Goal: Find specific page/section: Find specific page/section

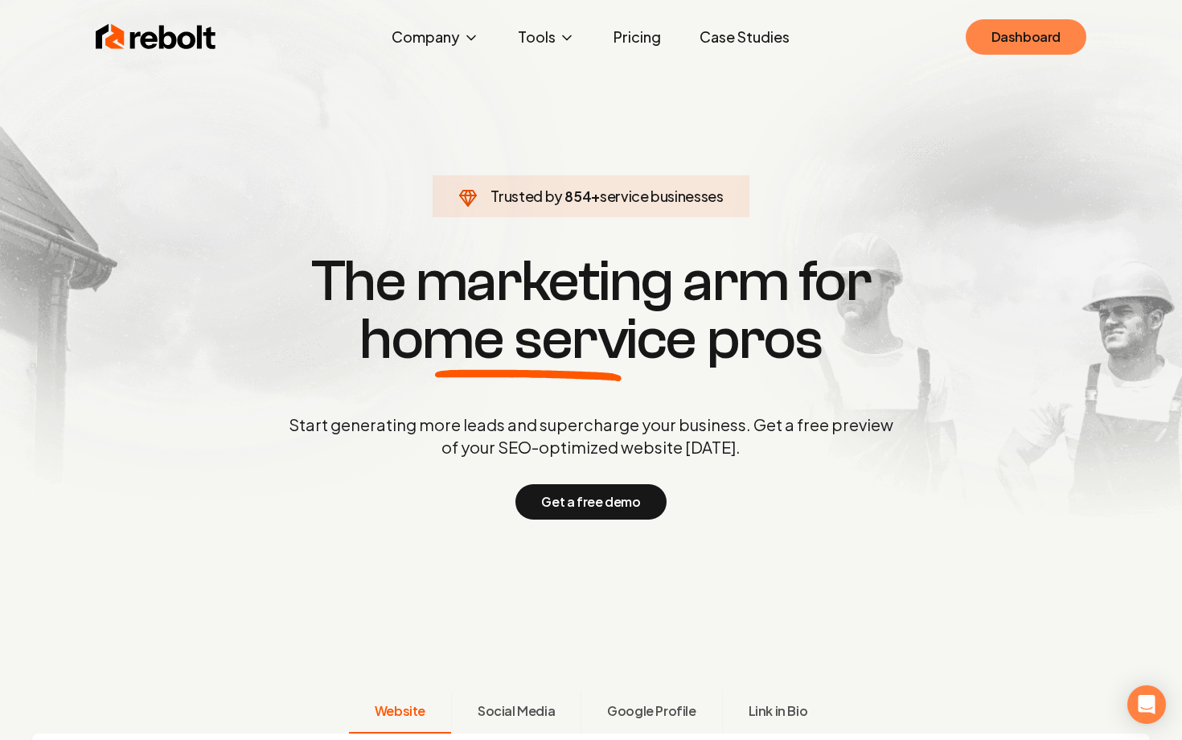
click at [994, 42] on link "Dashboard" at bounding box center [1025, 36] width 121 height 35
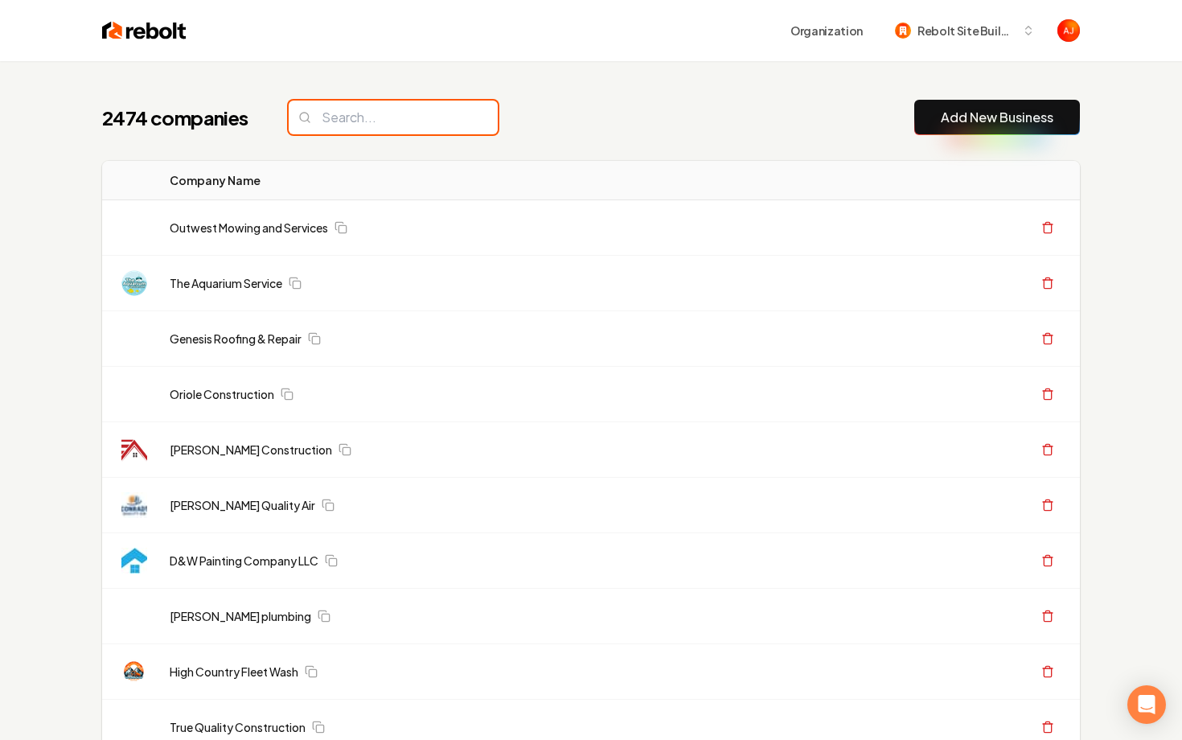
click at [339, 121] on input "search" at bounding box center [393, 117] width 209 height 34
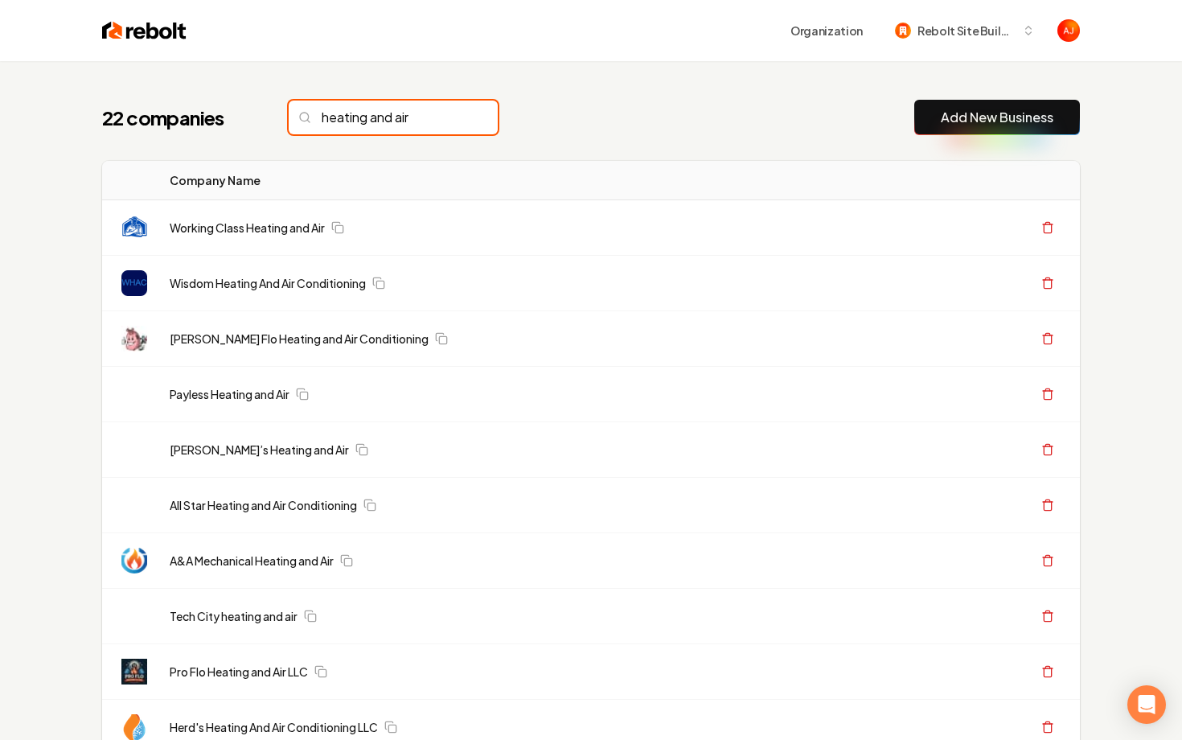
type input "heating and air"
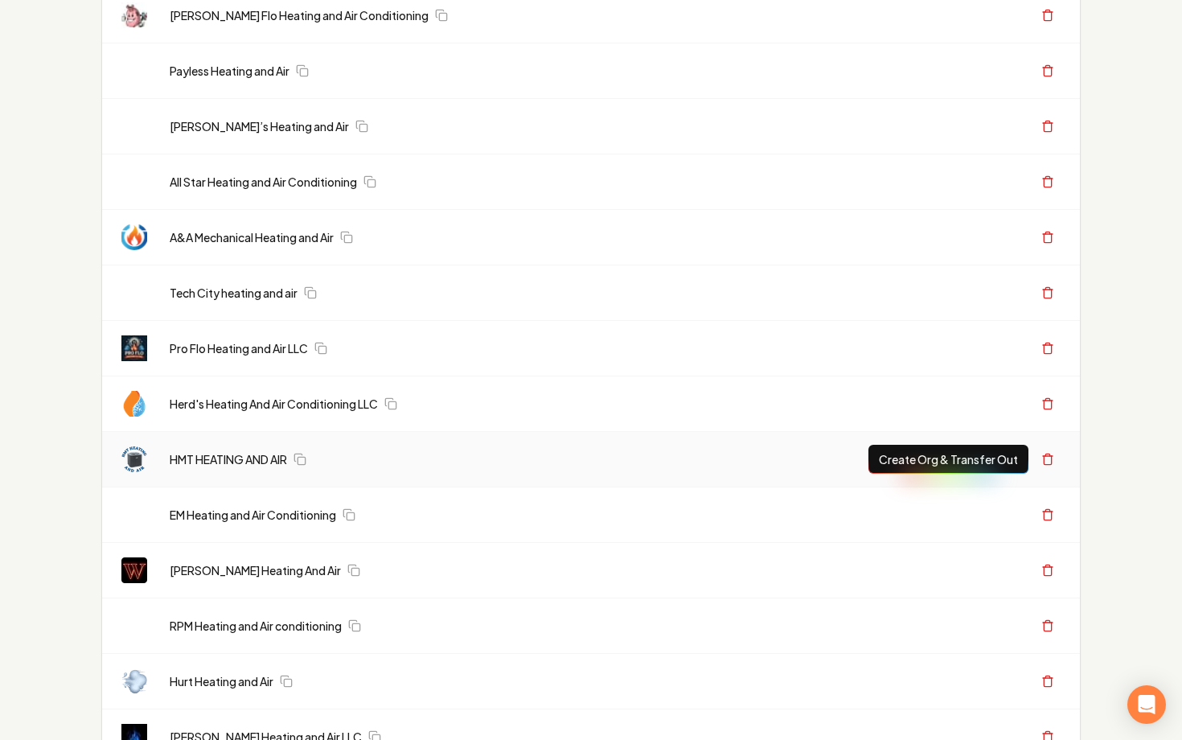
scroll to position [249, 0]
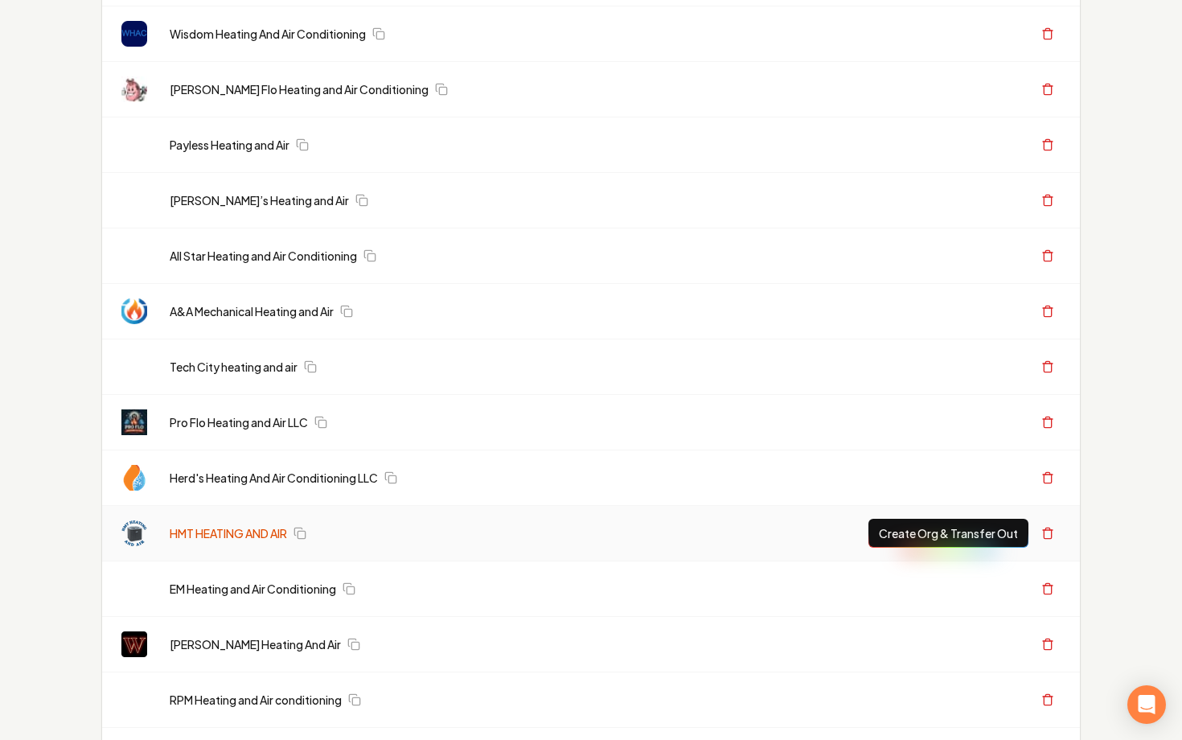
click at [223, 531] on link "HMT HEATING AND AIR" at bounding box center [228, 533] width 117 height 16
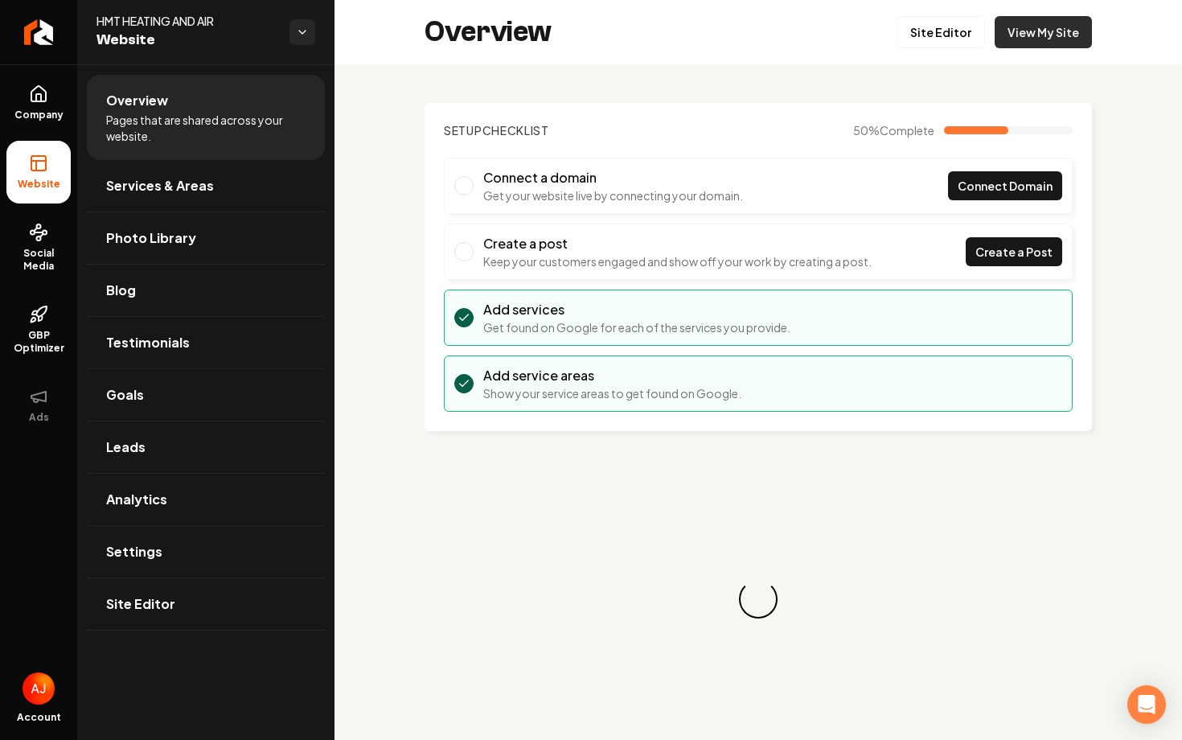
click at [1027, 26] on link "View My Site" at bounding box center [1042, 32] width 97 height 32
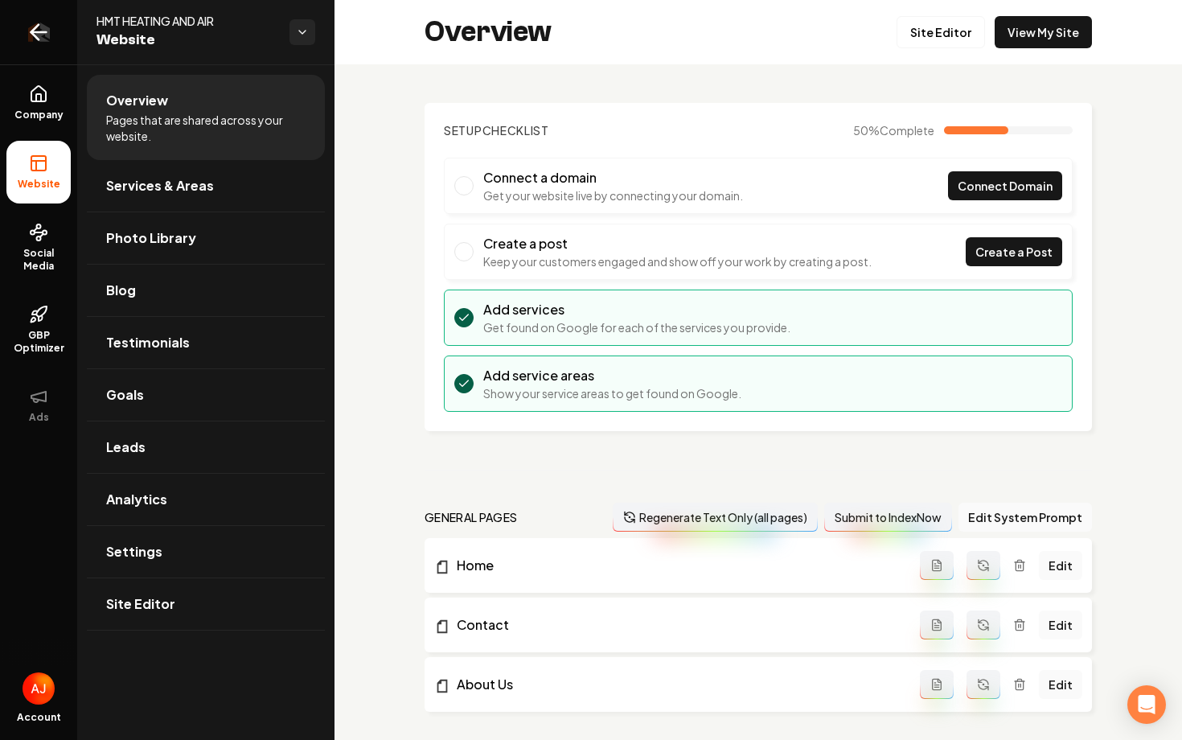
click at [47, 45] on link "Return to dashboard" at bounding box center [38, 32] width 77 height 64
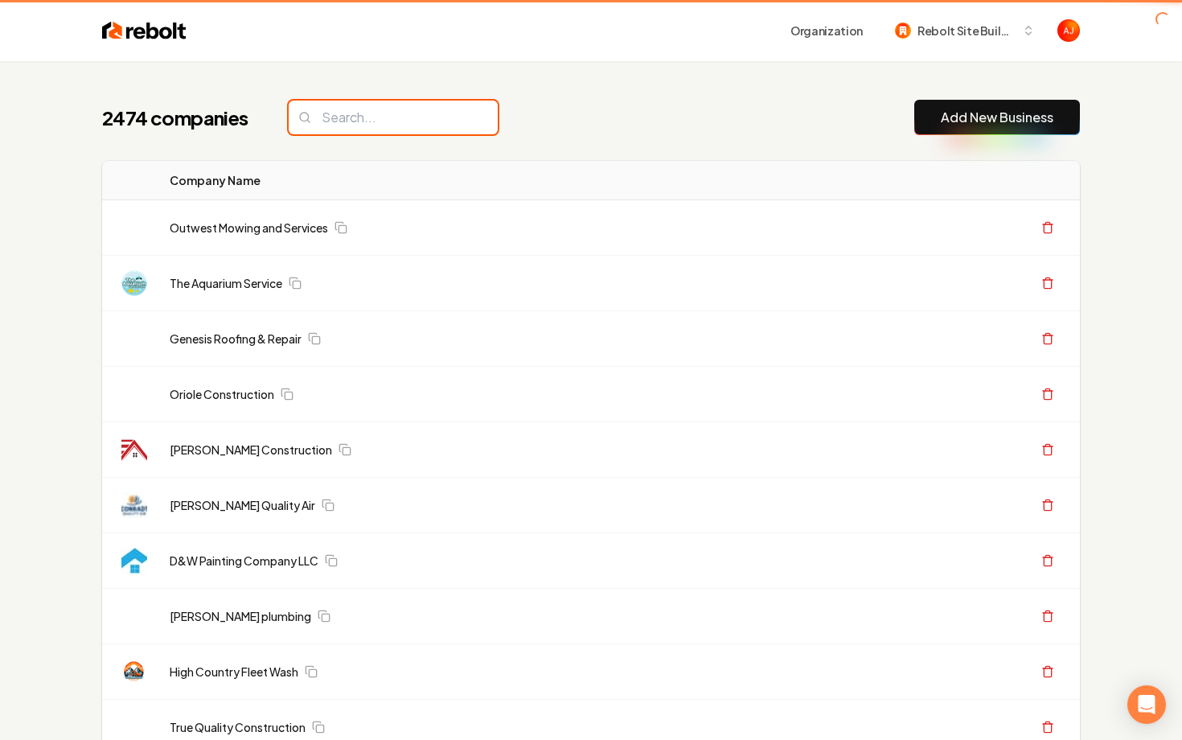
click at [347, 123] on input "search" at bounding box center [393, 117] width 209 height 34
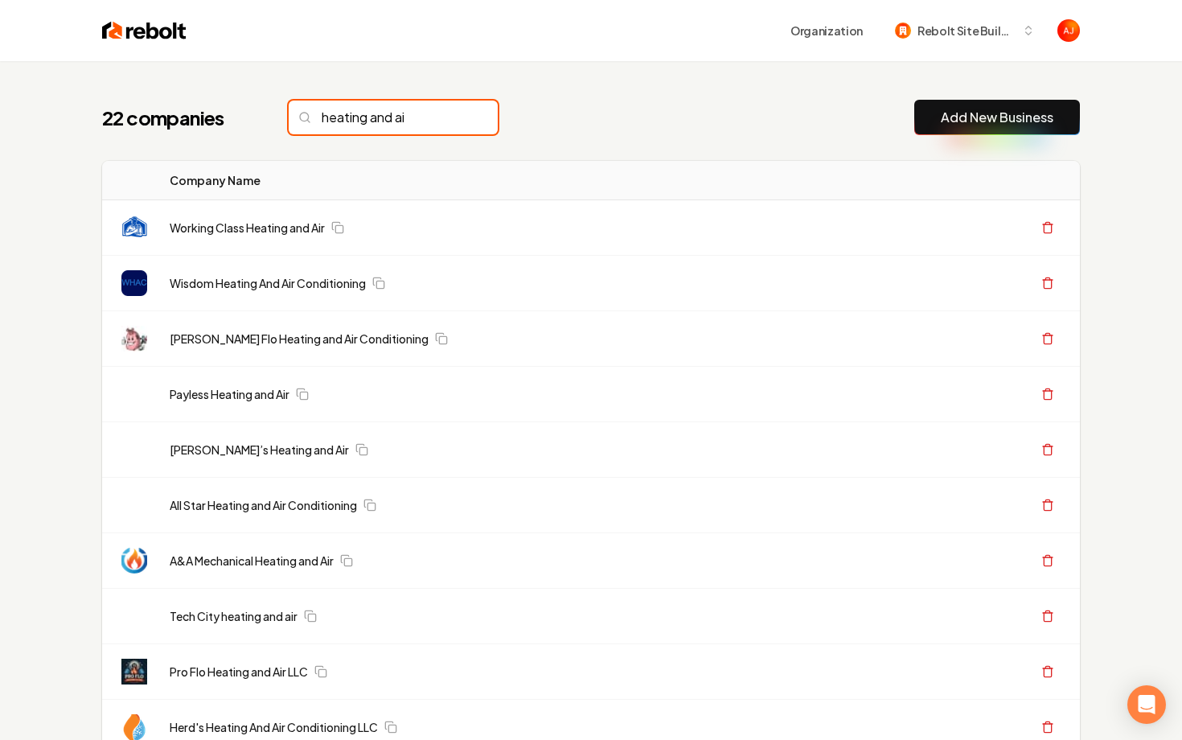
type input "heating and air"
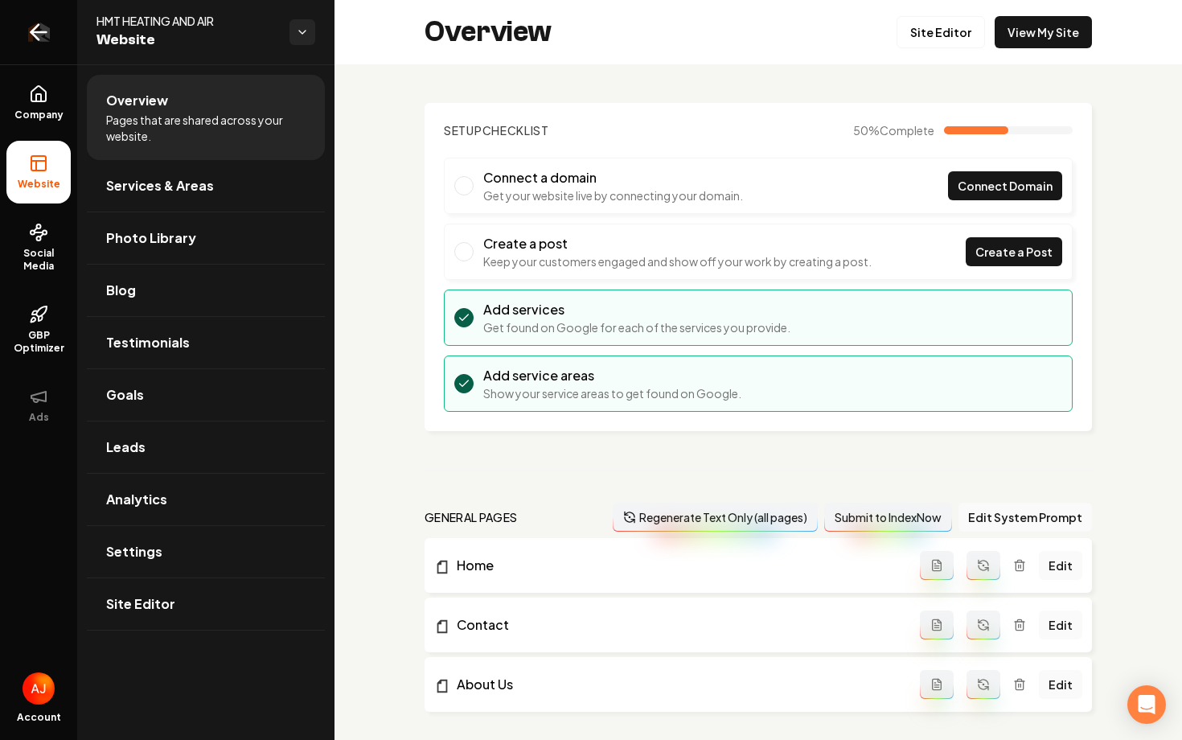
click at [48, 38] on icon "Return to dashboard" at bounding box center [39, 32] width 26 height 26
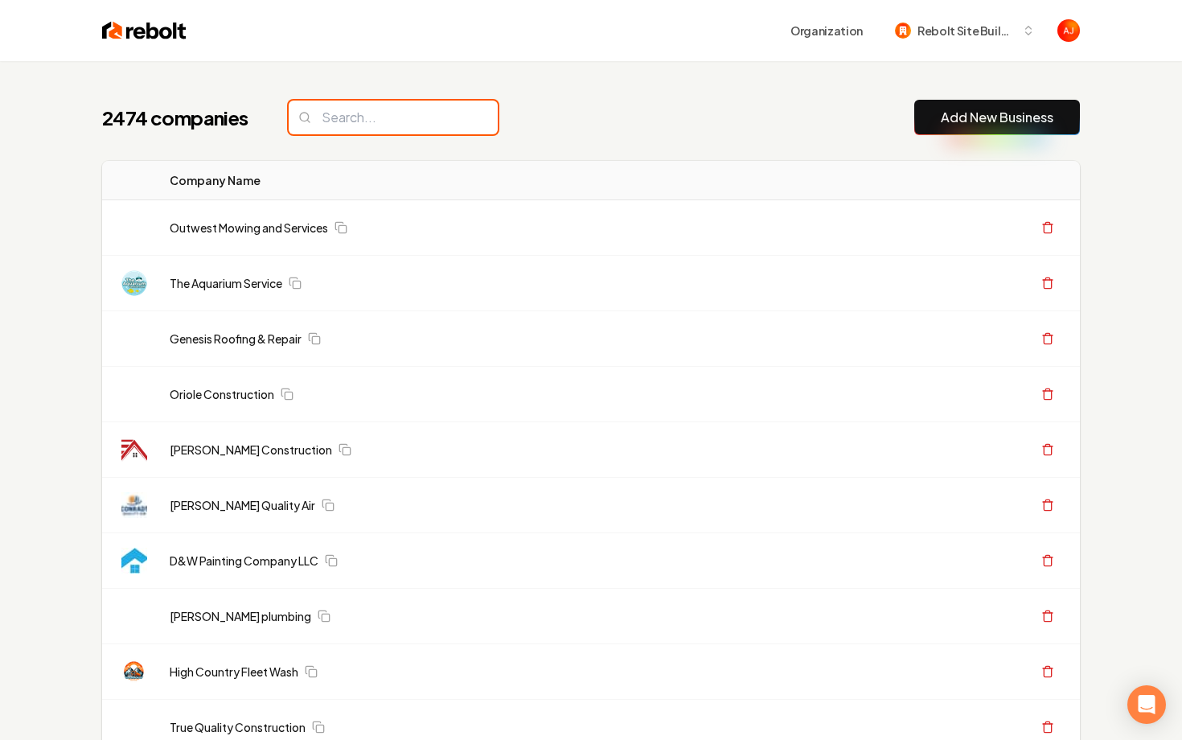
click at [334, 131] on input "search" at bounding box center [393, 117] width 209 height 34
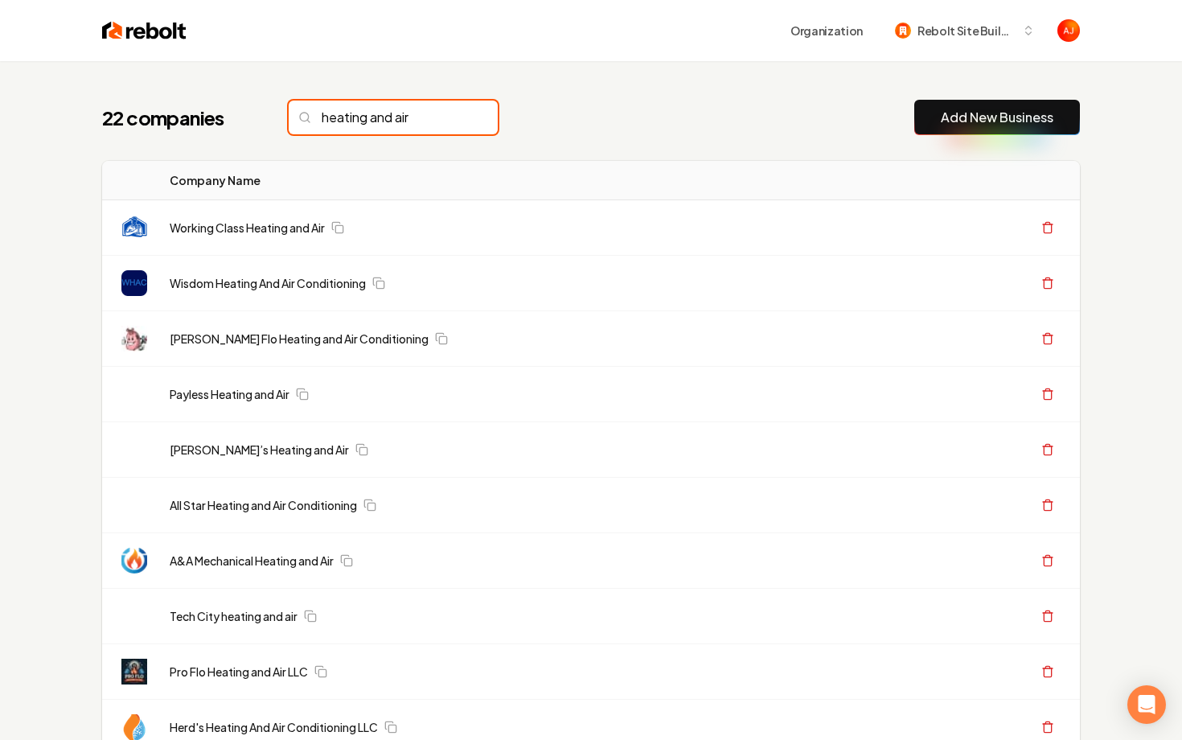
type input "heating and air"
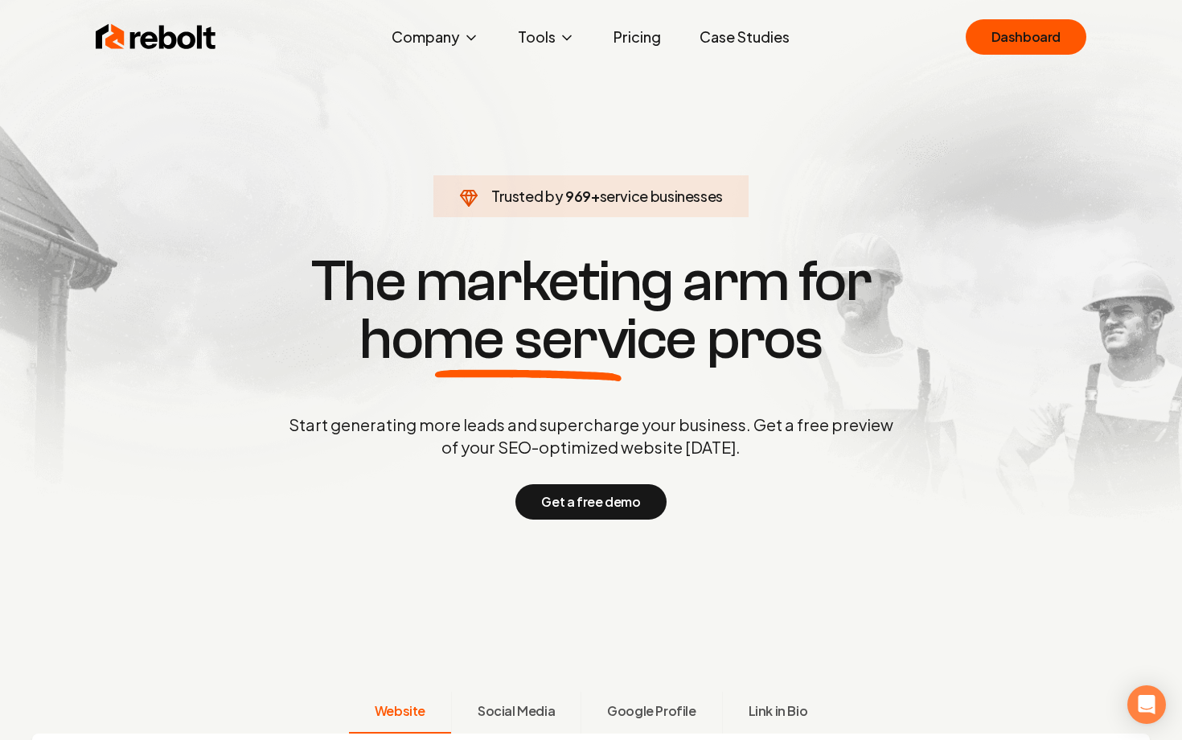
click at [1019, 55] on div "Rebolt Company About Blog Jobs Tools Google Review QR Code Generator Google Bus…" at bounding box center [590, 37] width 1029 height 48
click at [1021, 51] on link "Dashboard" at bounding box center [1025, 36] width 121 height 35
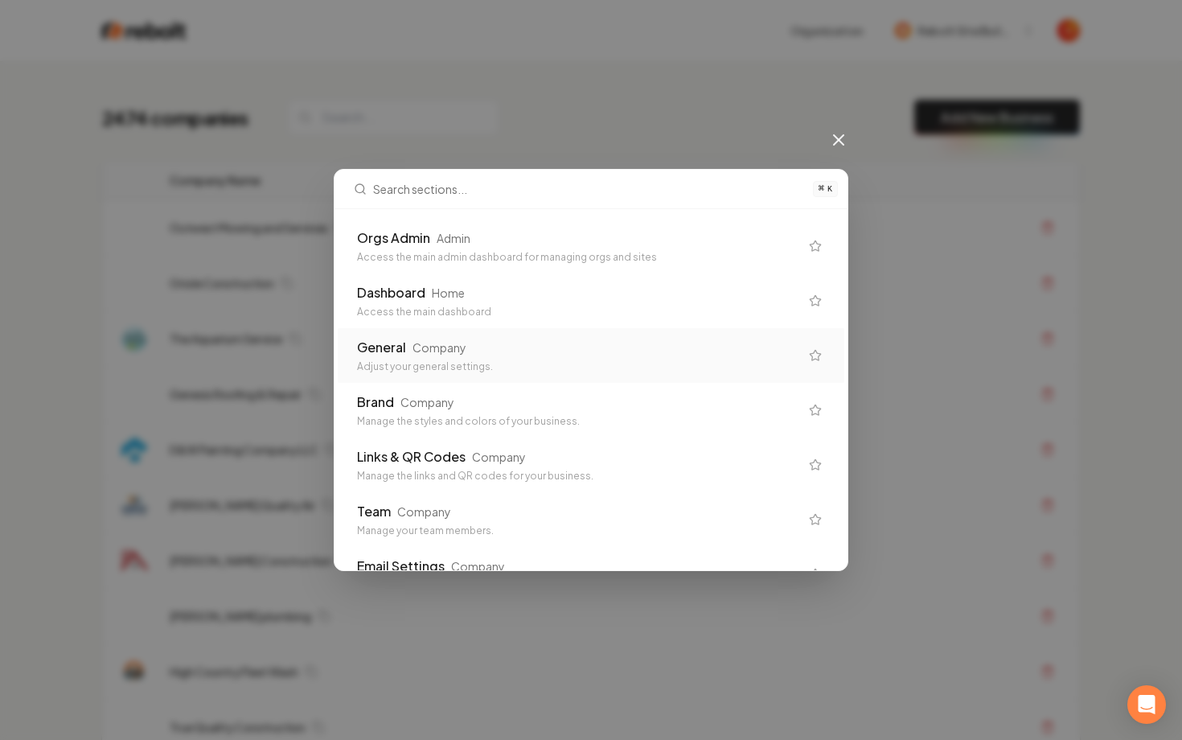
click at [652, 338] on div "General Company" at bounding box center [578, 347] width 442 height 19
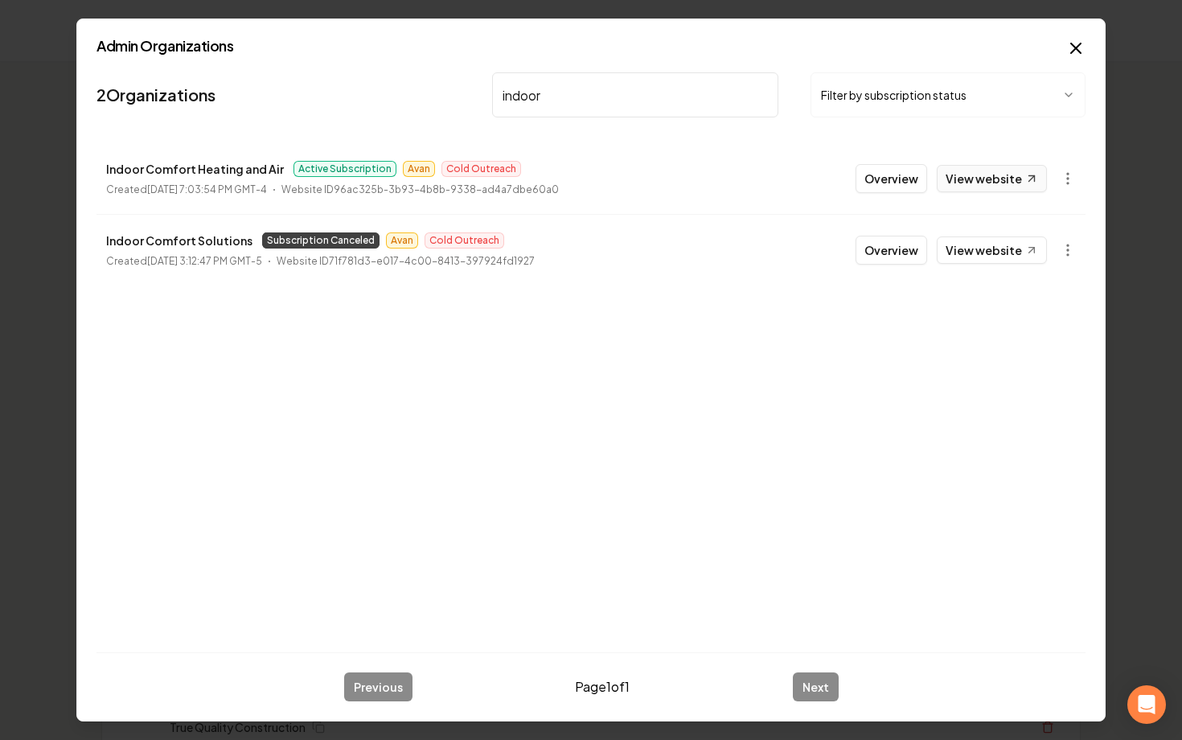
click at [969, 177] on link "View website" at bounding box center [992, 178] width 110 height 27
drag, startPoint x: 543, startPoint y: 112, endPoint x: 486, endPoint y: 100, distance: 57.4
click at [486, 100] on nav "2 Organizations indoor Filter by subscription status" at bounding box center [590, 101] width 989 height 71
type input "dallas"
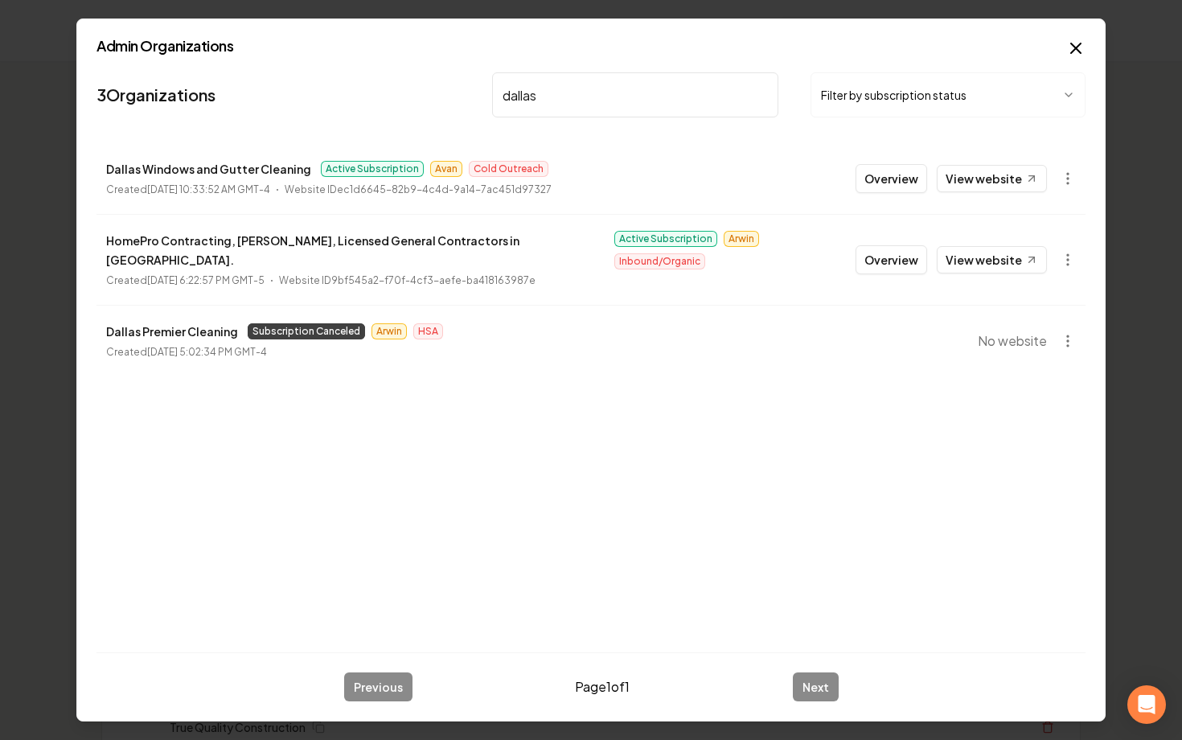
click at [882, 189] on button "Overview" at bounding box center [891, 178] width 72 height 29
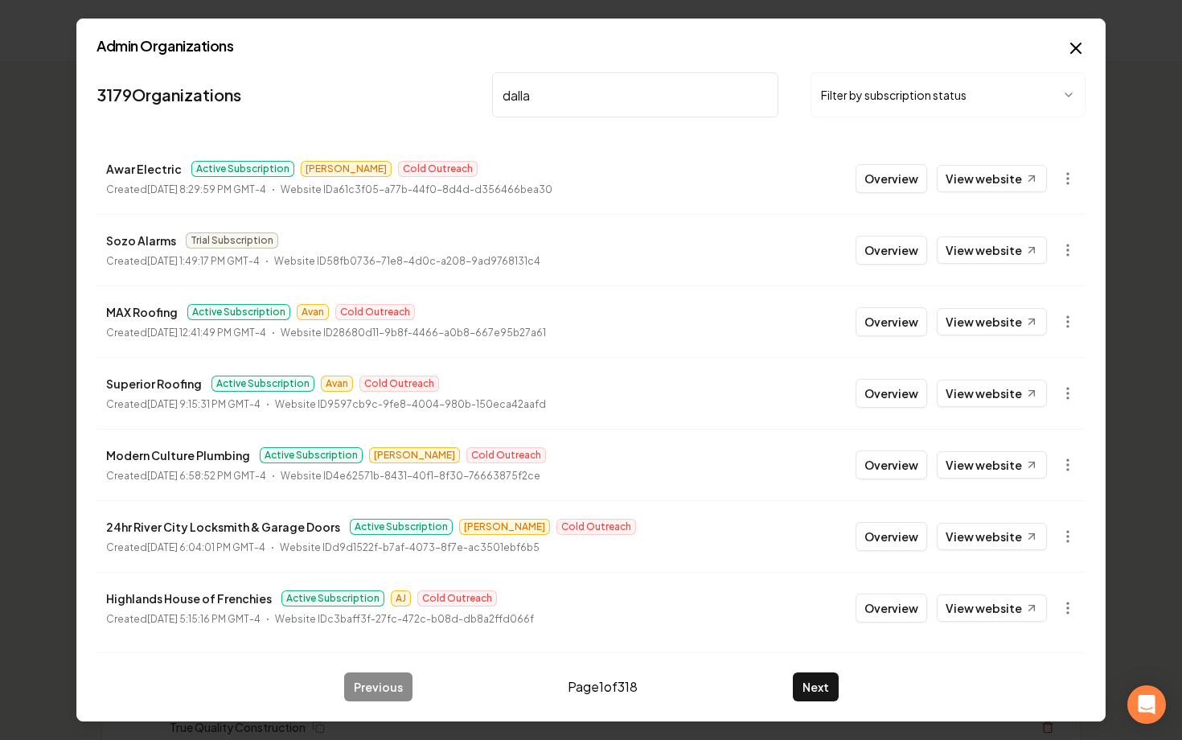
type input "dallas"
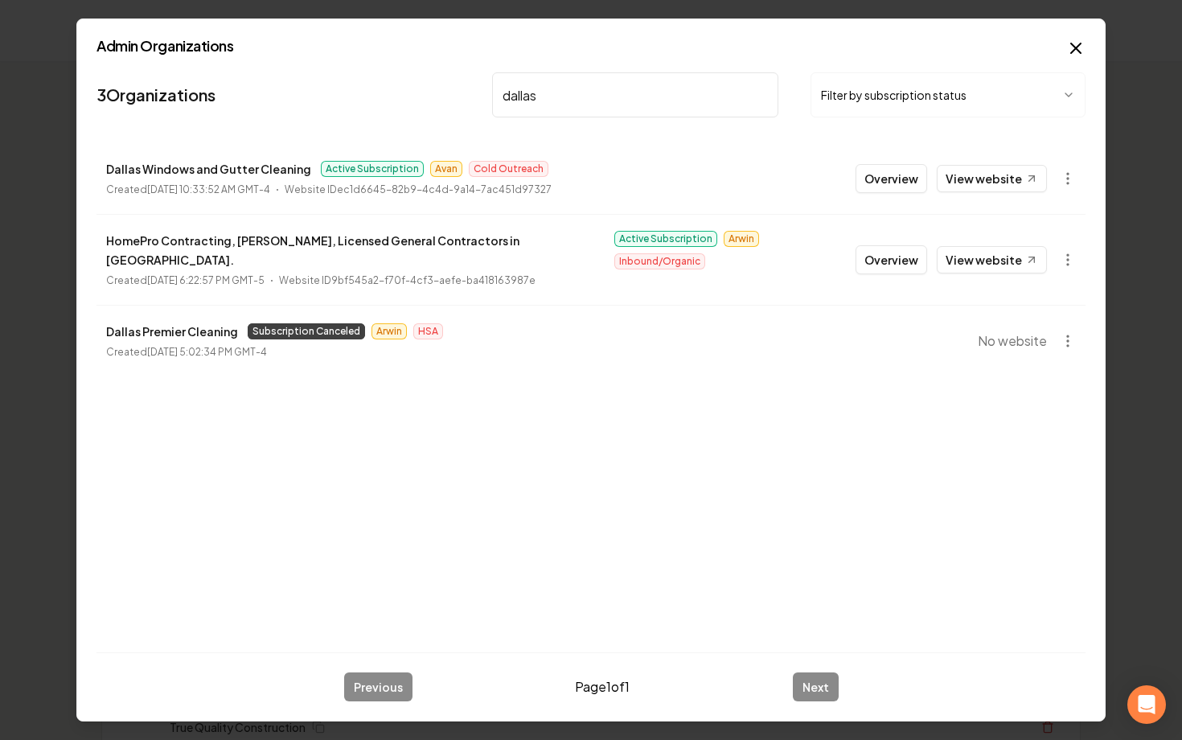
click at [896, 182] on button "Overview" at bounding box center [891, 178] width 72 height 29
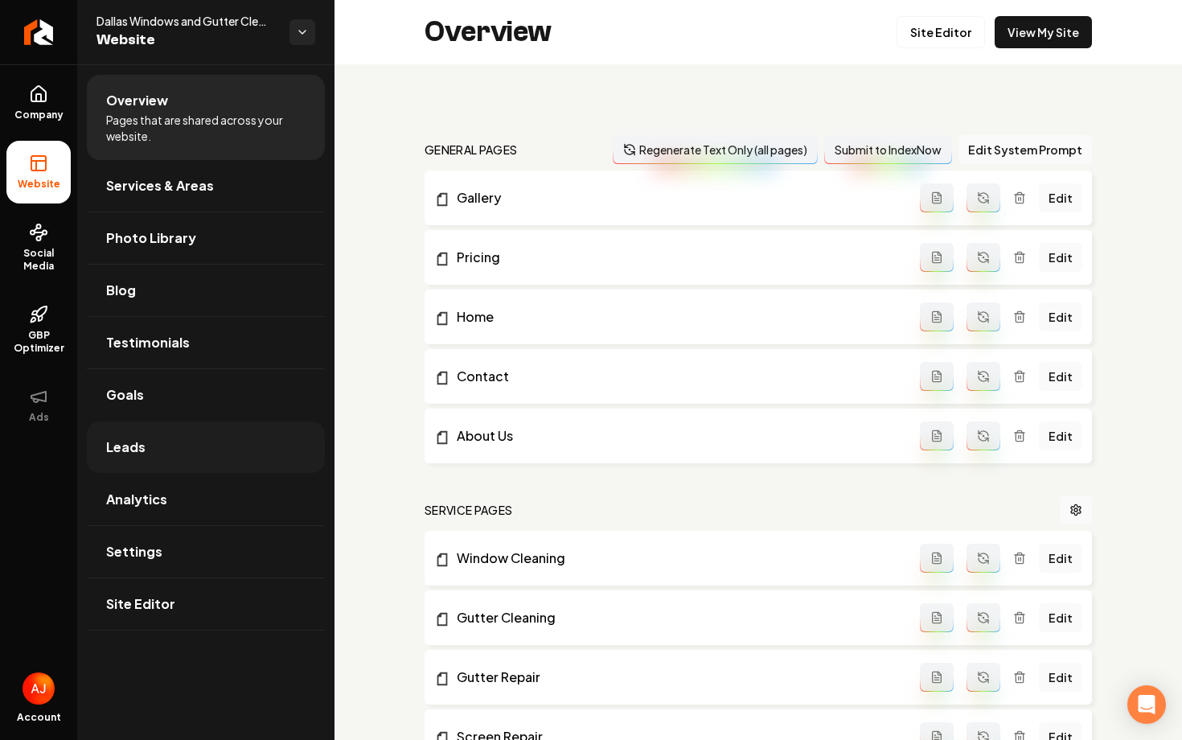
click at [173, 438] on link "Leads" at bounding box center [206, 446] width 238 height 51
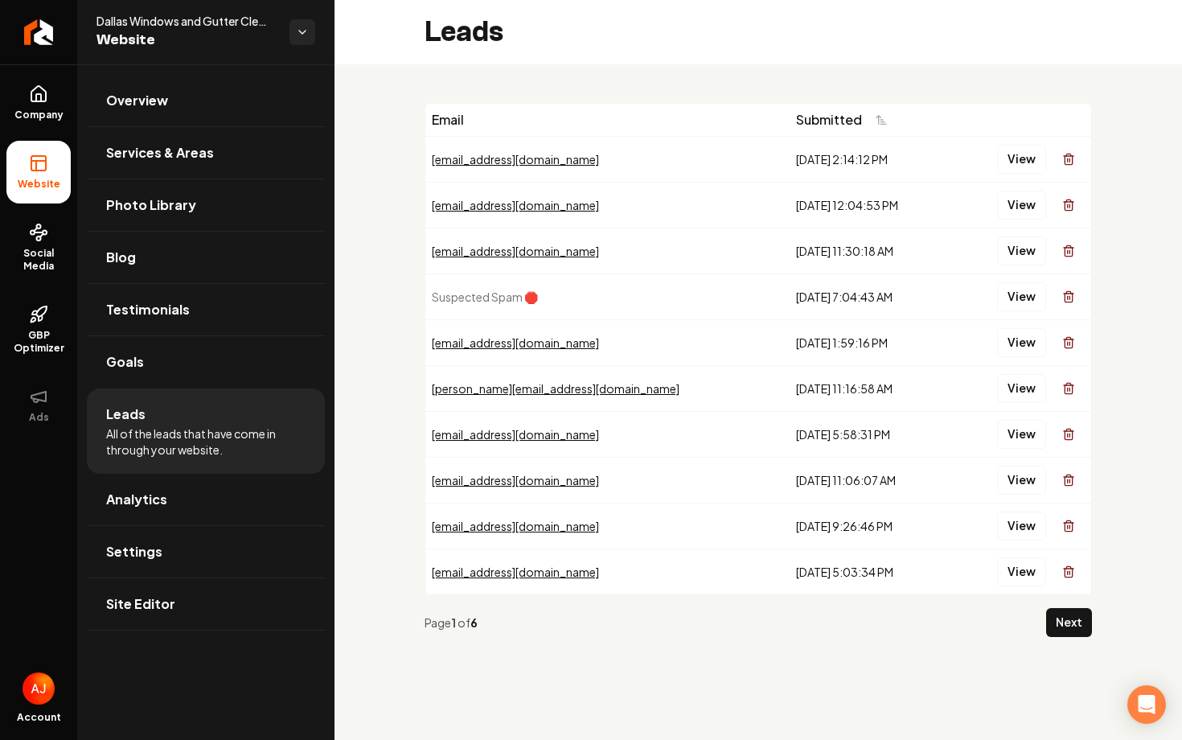
click at [1096, 625] on div "Email Submitted algaemail@yahoo.com 9/23/2025, 2:14:12 PM View nburnett16@yahoo…" at bounding box center [757, 376] width 847 height 624
click at [1004, 350] on button "View" at bounding box center [1021, 342] width 49 height 29
click at [1015, 391] on button "View" at bounding box center [1021, 388] width 49 height 29
click at [1083, 624] on button "Next" at bounding box center [1069, 622] width 46 height 29
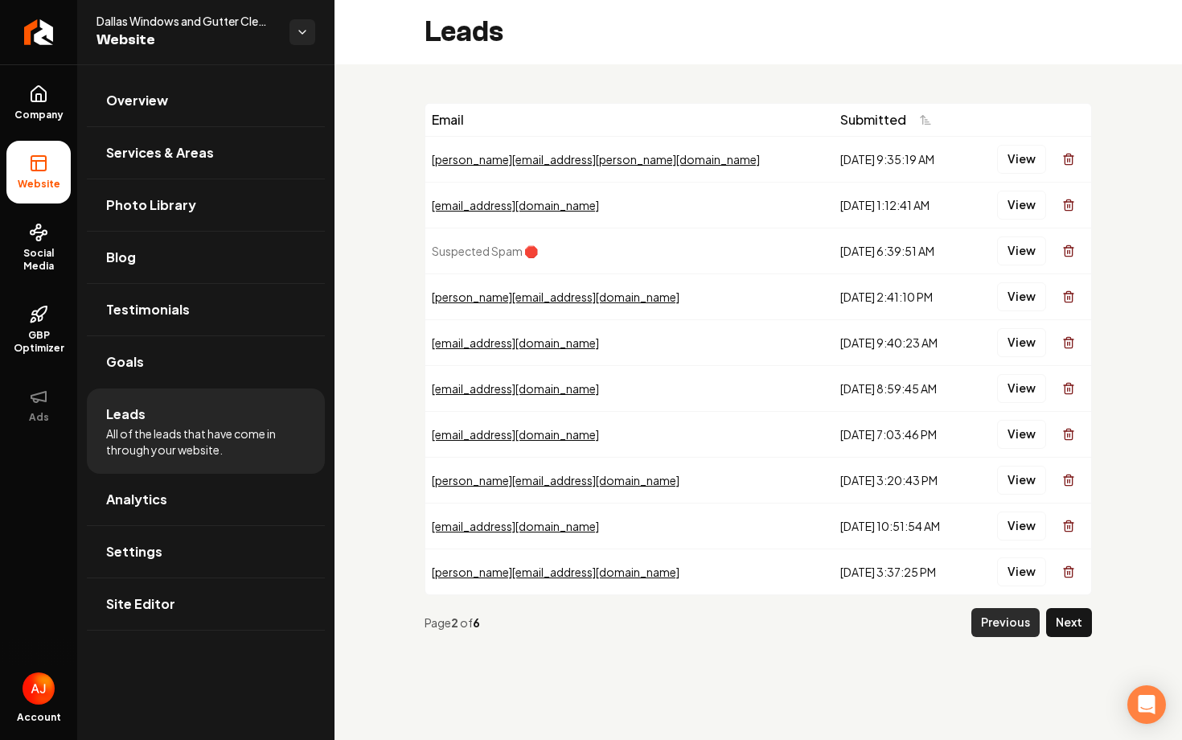
click at [976, 631] on button "Previous" at bounding box center [1005, 622] width 68 height 29
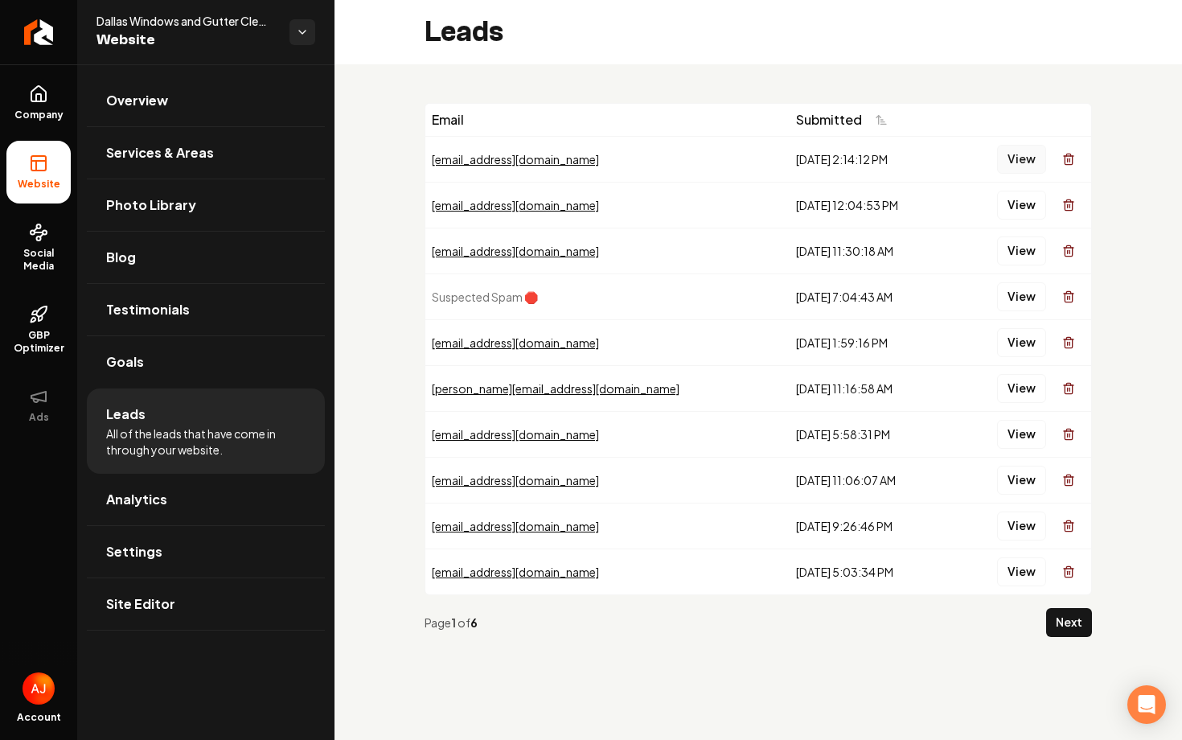
click at [1016, 155] on button "View" at bounding box center [1021, 159] width 49 height 29
click at [1017, 205] on button "View" at bounding box center [1021, 205] width 49 height 29
click at [1017, 251] on button "View" at bounding box center [1021, 250] width 49 height 29
click at [38, 186] on span "Website" at bounding box center [38, 184] width 55 height 13
click at [33, 106] on link "Company" at bounding box center [38, 103] width 64 height 63
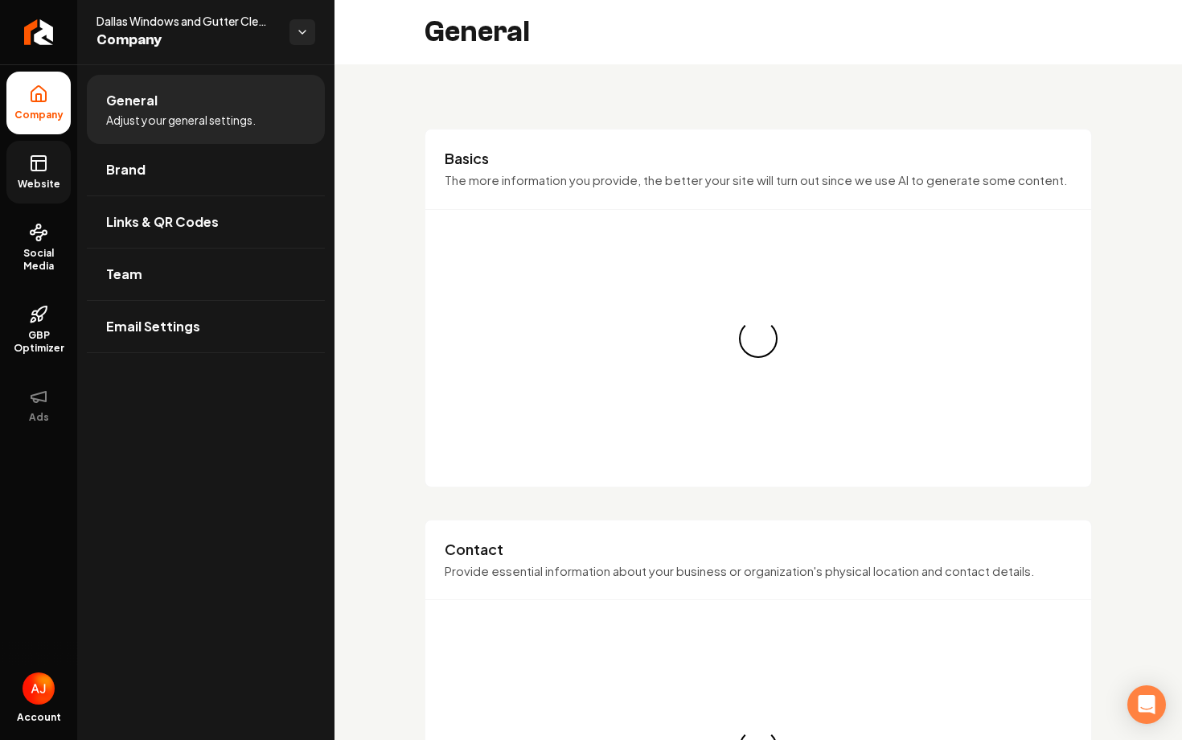
click at [34, 167] on icon at bounding box center [38, 163] width 19 height 19
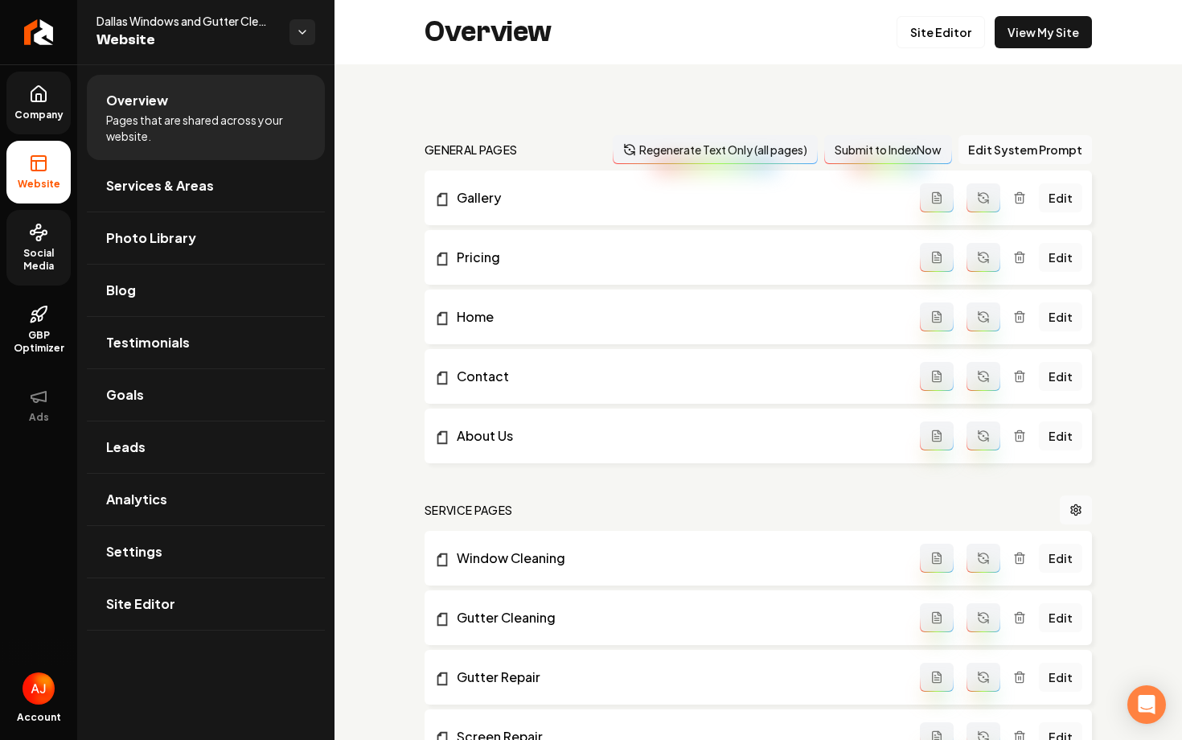
click at [19, 253] on span "Social Media" at bounding box center [38, 260] width 64 height 26
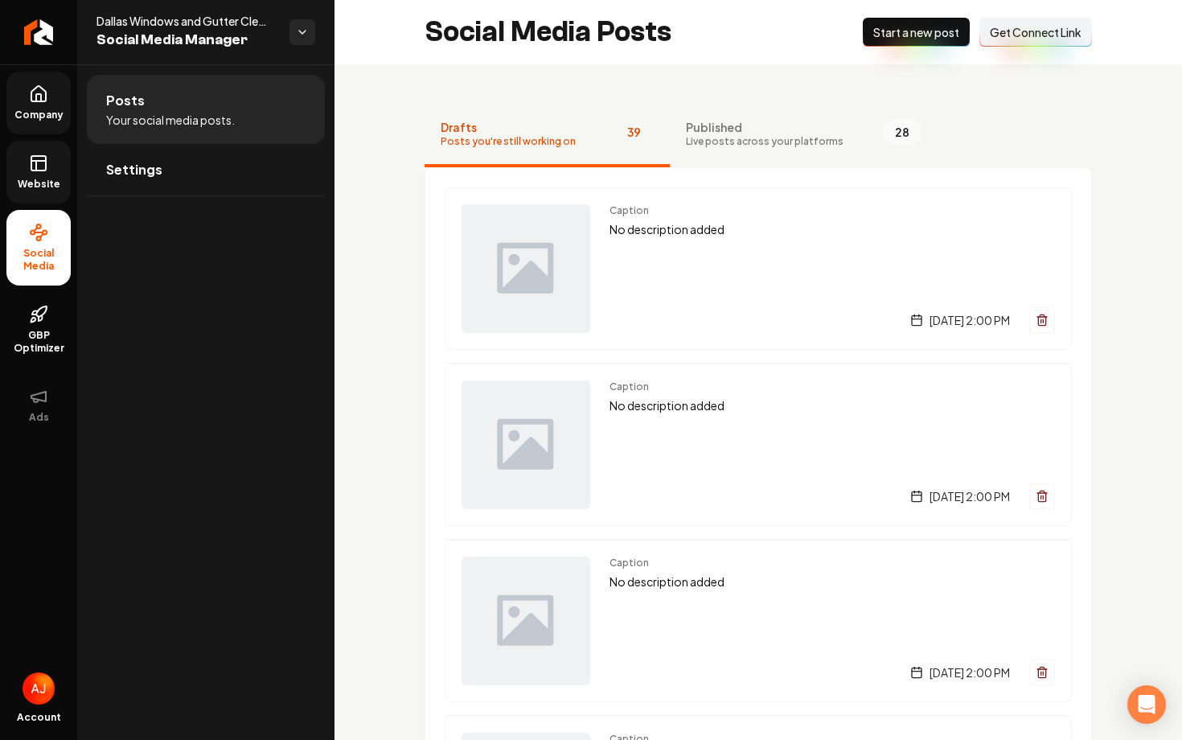
click at [43, 188] on span "Website" at bounding box center [38, 184] width 55 height 13
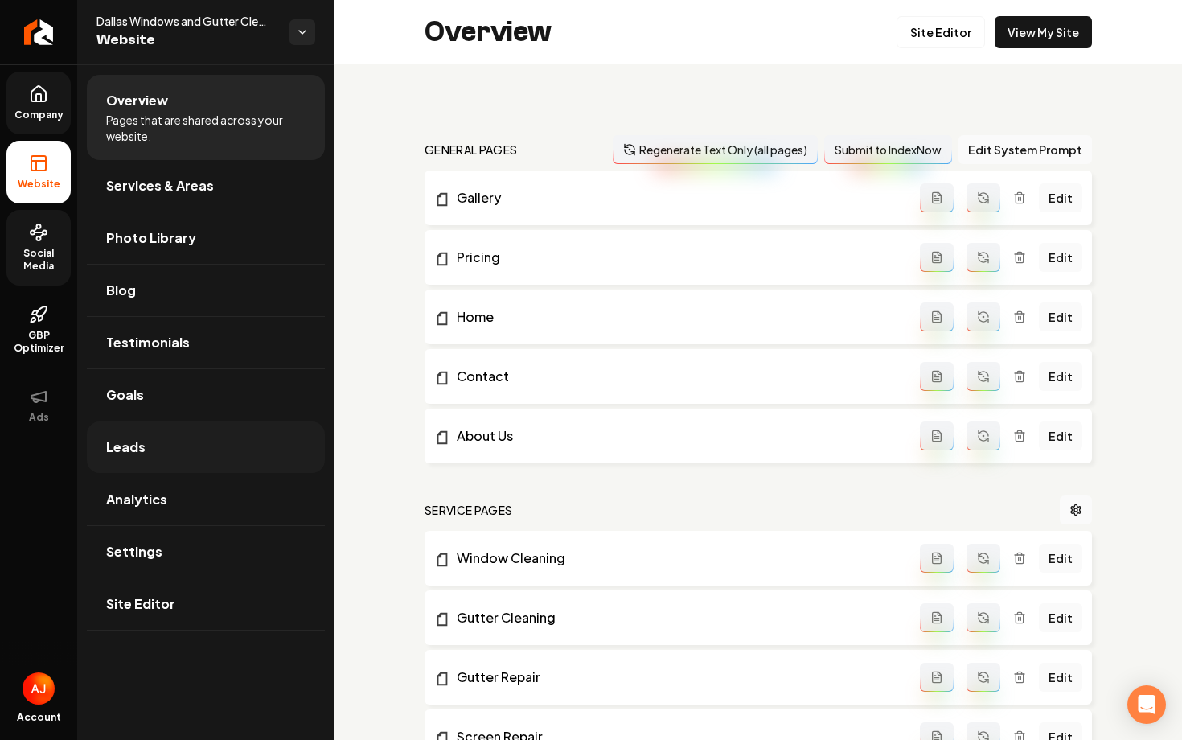
click at [265, 449] on link "Leads" at bounding box center [206, 446] width 238 height 51
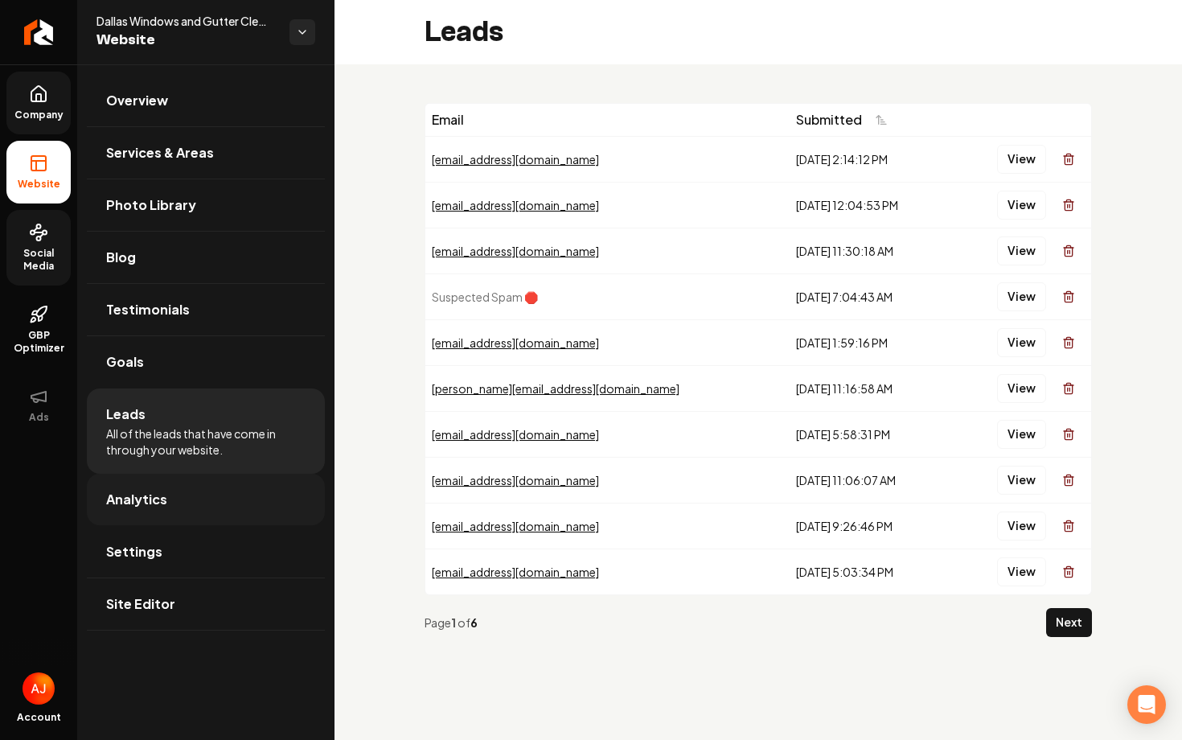
click at [125, 510] on link "Analytics" at bounding box center [206, 498] width 238 height 51
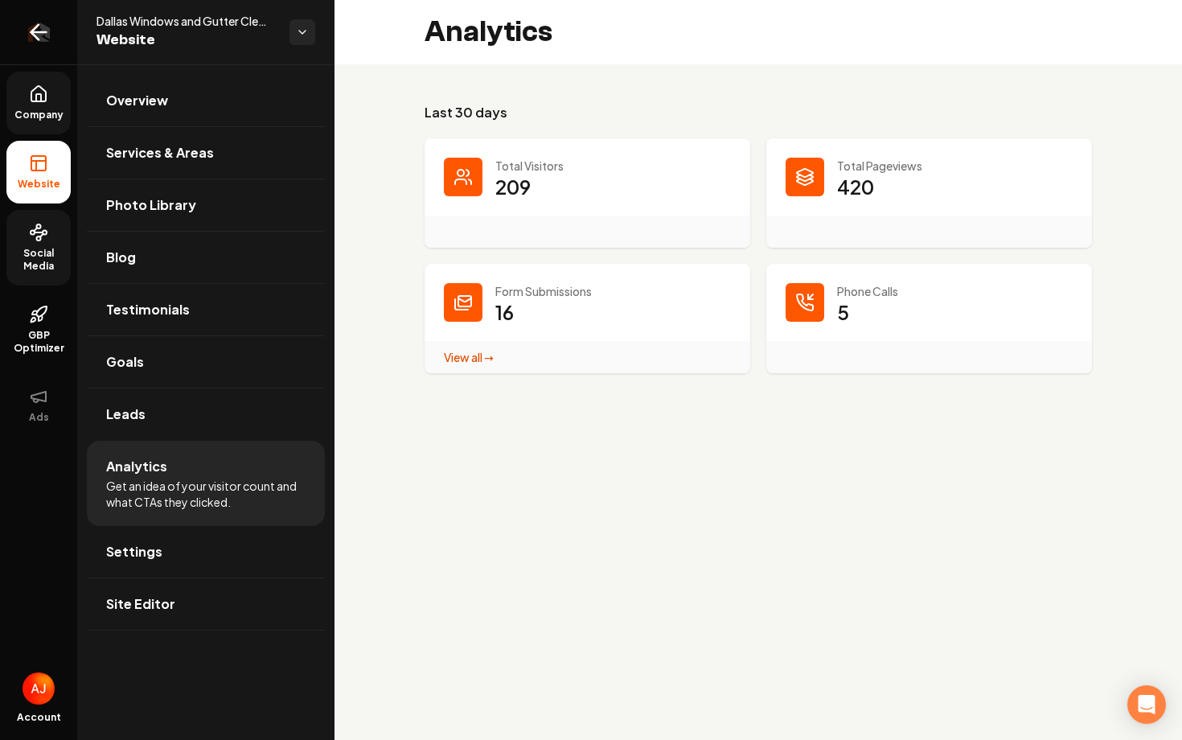
click at [27, 27] on icon "Return to dashboard" at bounding box center [39, 32] width 26 height 26
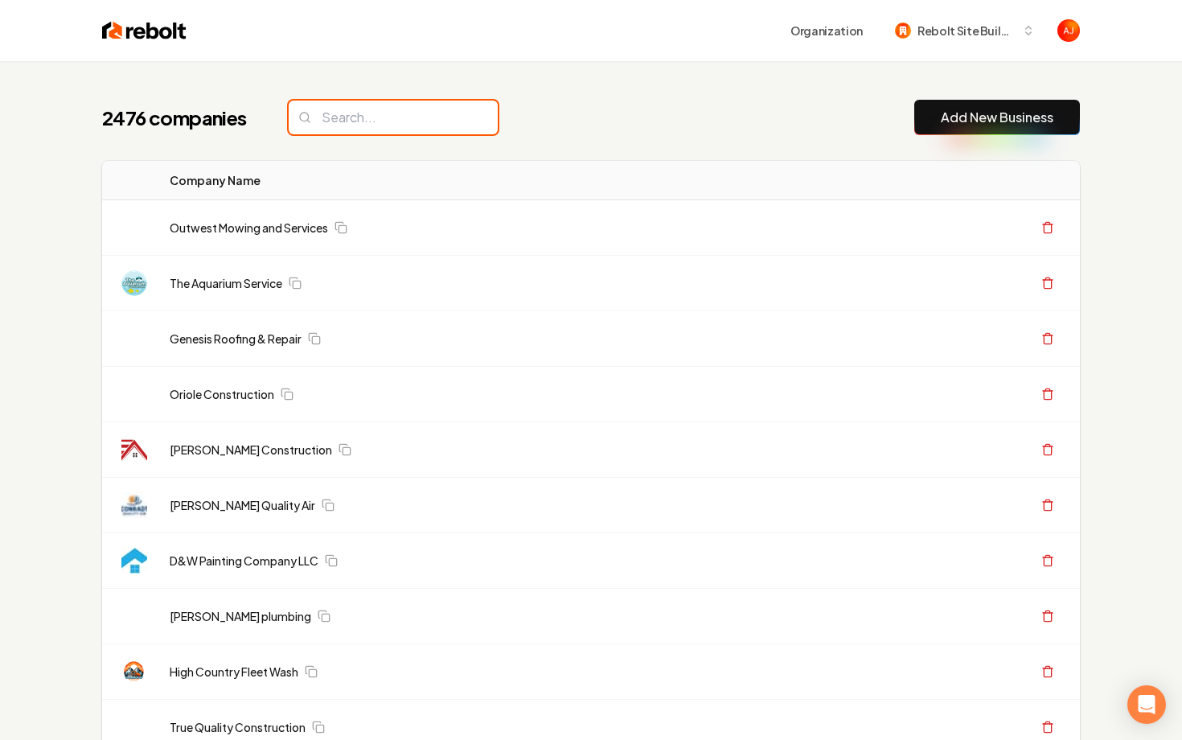
click at [381, 119] on input "search" at bounding box center [393, 117] width 209 height 34
click at [381, 119] on input "i" at bounding box center [393, 117] width 209 height 34
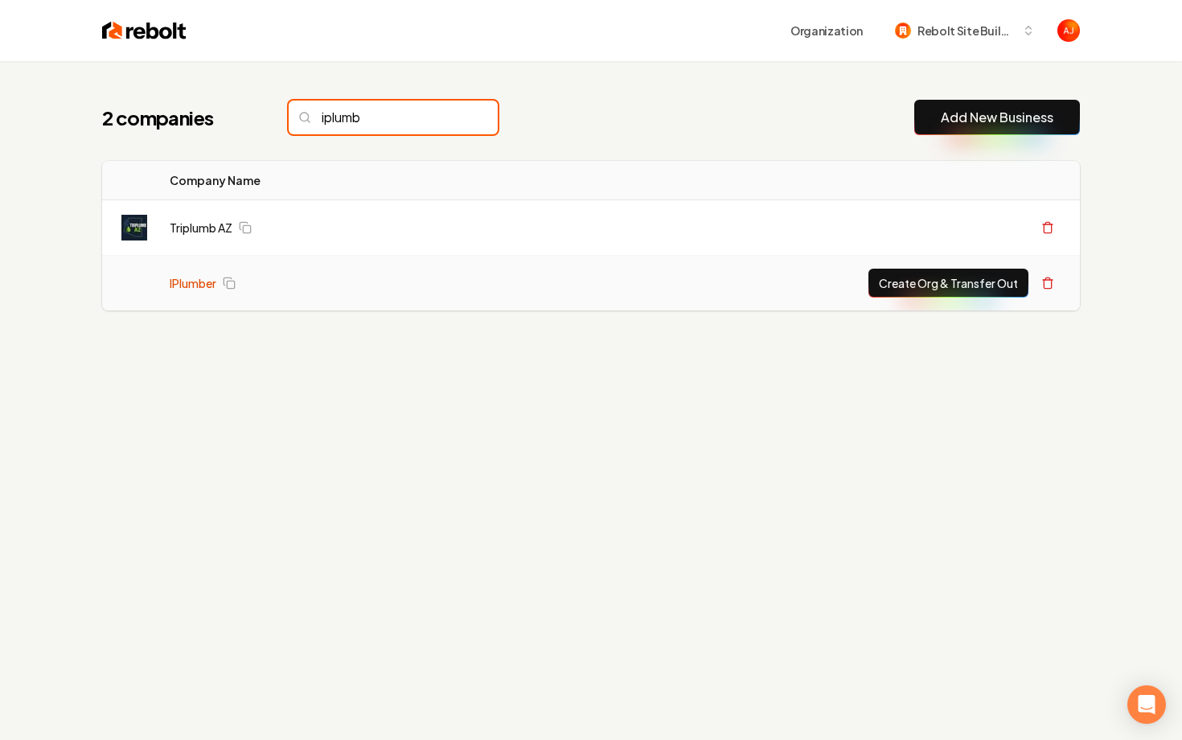
type input "iplumb"
click at [191, 283] on link "IPlumber" at bounding box center [193, 283] width 47 height 16
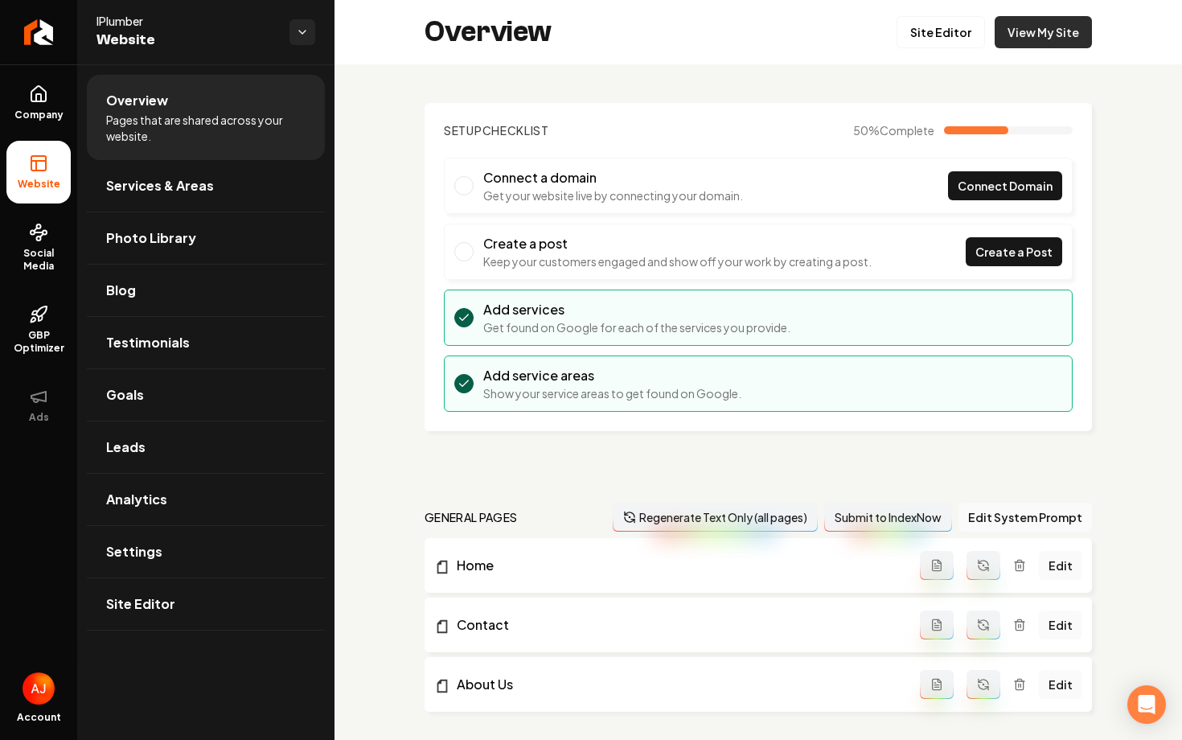
click at [1017, 42] on link "View My Site" at bounding box center [1042, 32] width 97 height 32
